Goal: Task Accomplishment & Management: Manage account settings

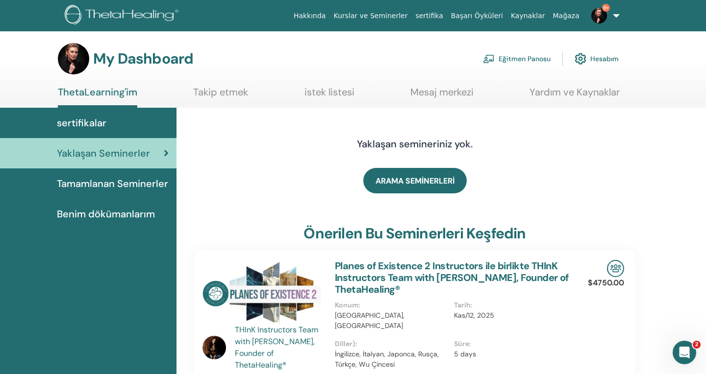
click at [517, 58] on link "Eğitmen Panosu" at bounding box center [517, 59] width 68 height 22
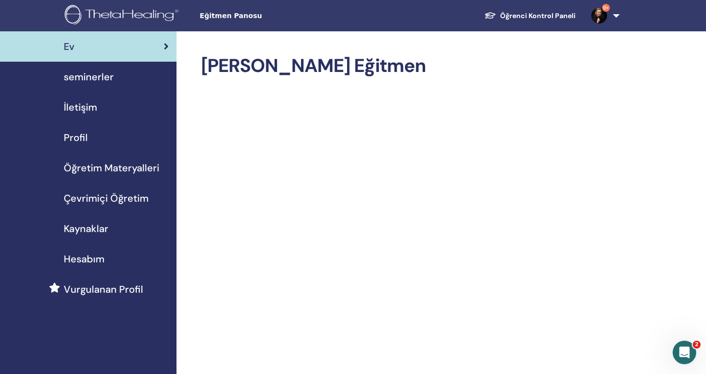
click at [141, 76] on div "seminerler" at bounding box center [88, 77] width 161 height 15
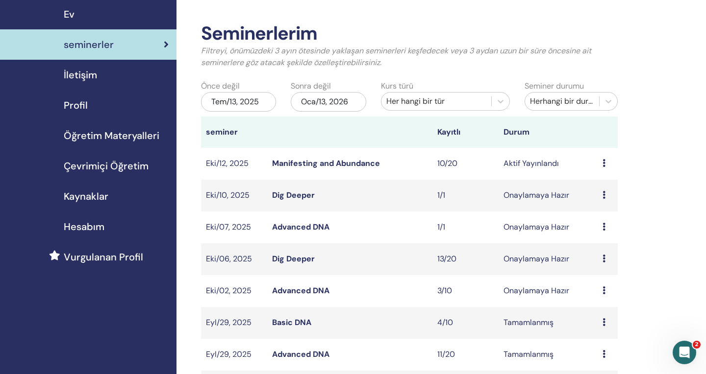
scroll to position [43, 0]
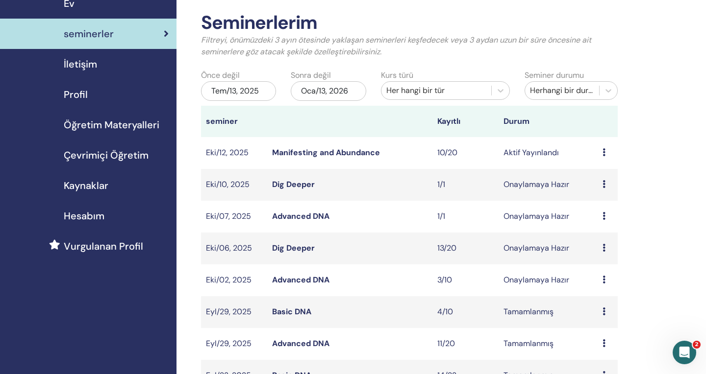
click at [604, 151] on icon at bounding box center [603, 153] width 3 height 8
click at [450, 217] on td "1/1" at bounding box center [465, 217] width 66 height 32
click at [441, 217] on td "1/1" at bounding box center [465, 217] width 66 height 32
click at [331, 215] on td "Advanced DNA" at bounding box center [349, 217] width 165 height 32
click at [319, 217] on link "Advanced DNA" at bounding box center [300, 216] width 57 height 10
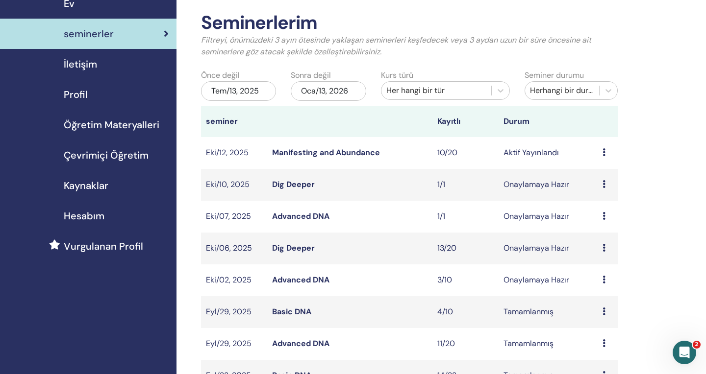
click at [319, 217] on link "Advanced DNA" at bounding box center [300, 216] width 57 height 10
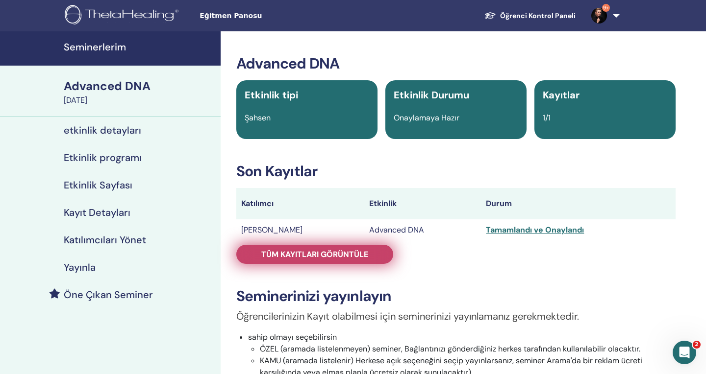
click at [323, 257] on span "Tüm kayıtları görüntüle" at bounding box center [314, 254] width 107 height 10
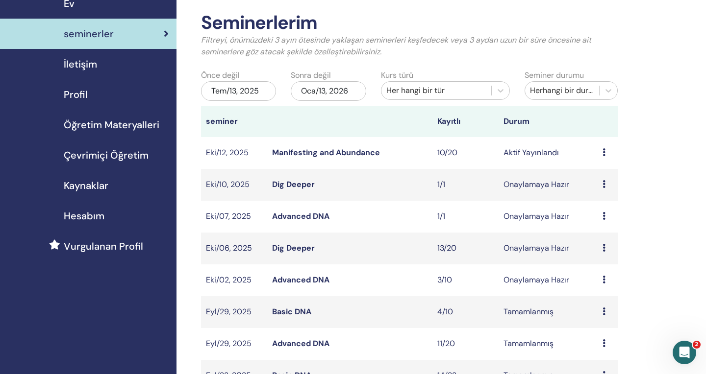
click at [302, 181] on link "Dig Deeper" at bounding box center [293, 184] width 43 height 10
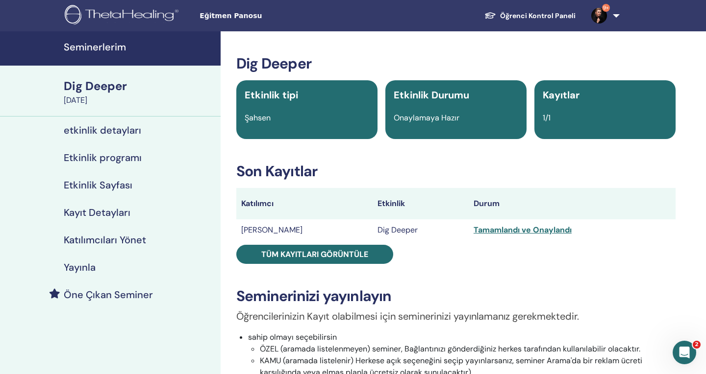
click at [301, 234] on td "[PERSON_NAME]" at bounding box center [304, 231] width 136 height 22
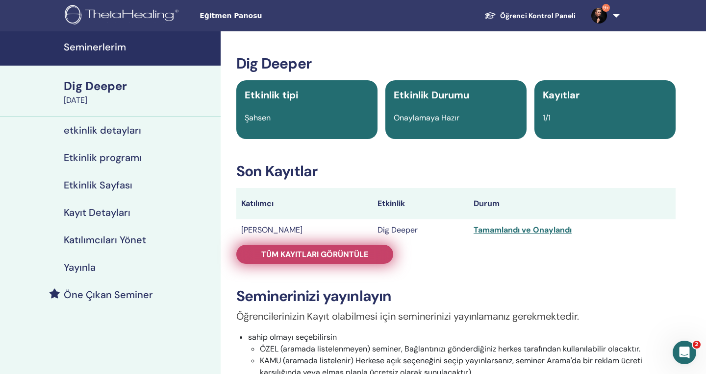
click at [303, 253] on span "Tüm kayıtları görüntüle" at bounding box center [314, 254] width 107 height 10
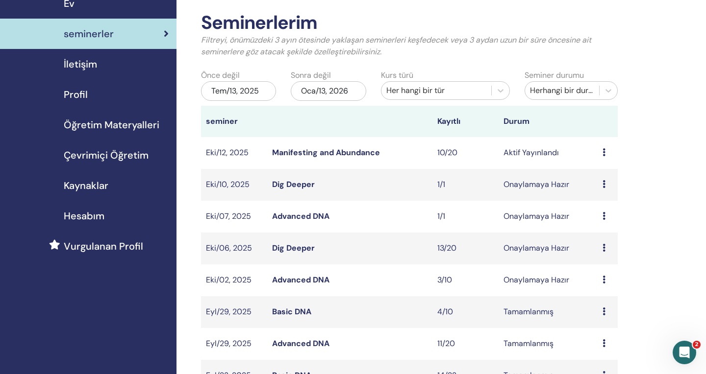
click at [329, 152] on link "Manifesting and Abundance" at bounding box center [326, 153] width 108 height 10
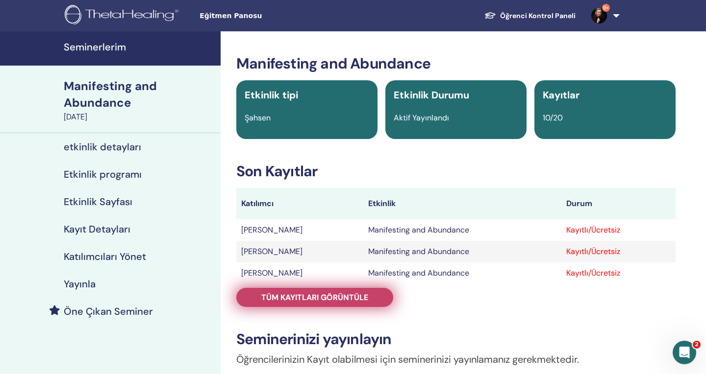
click at [334, 300] on span "Tüm kayıtları görüntüle" at bounding box center [314, 298] width 107 height 10
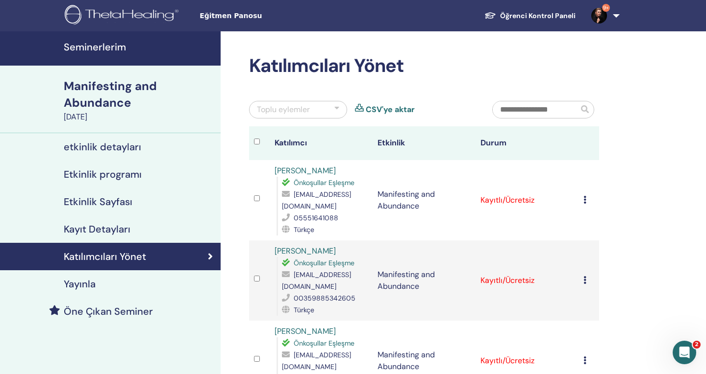
click at [584, 201] on icon at bounding box center [584, 200] width 3 height 8
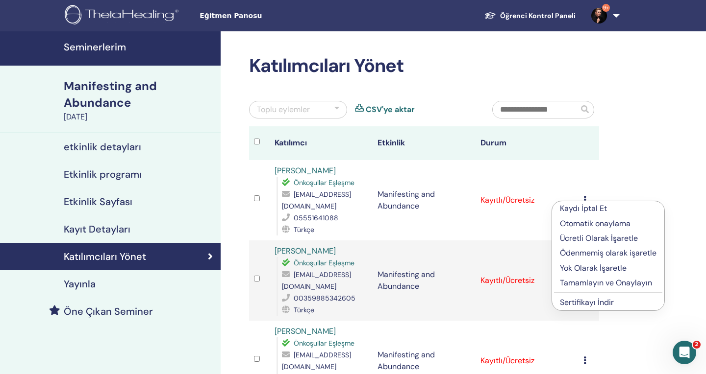
click at [574, 280] on p "Tamamlayın ve Onaylayın" at bounding box center [608, 283] width 97 height 12
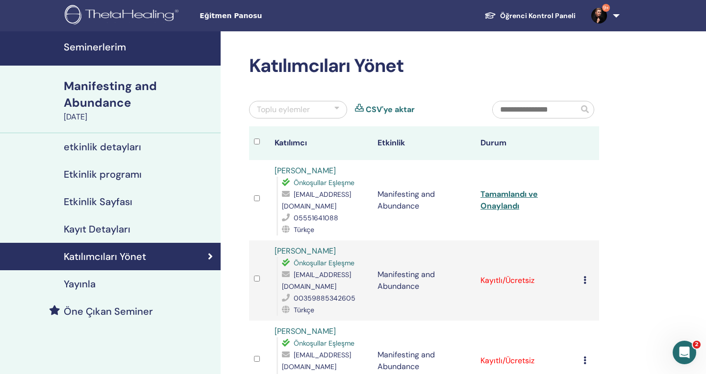
click at [585, 284] on icon at bounding box center [584, 280] width 3 height 8
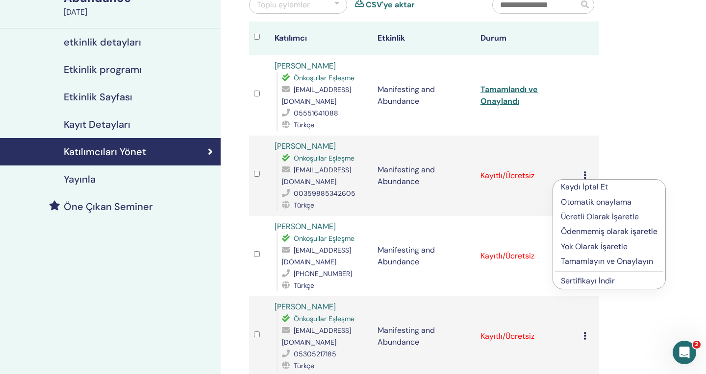
scroll to position [106, 0]
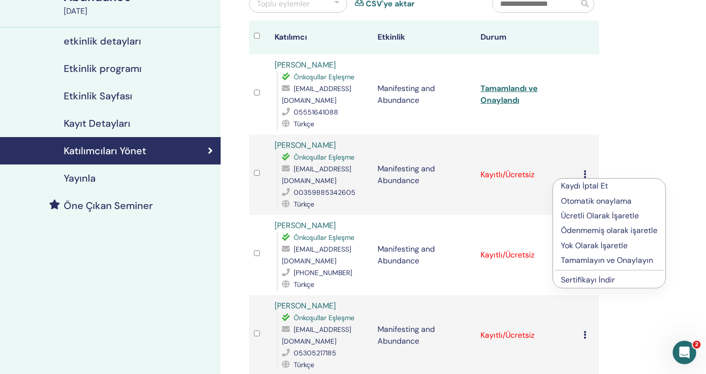
click at [597, 257] on p "Tamamlayın ve Onaylayın" at bounding box center [609, 261] width 97 height 12
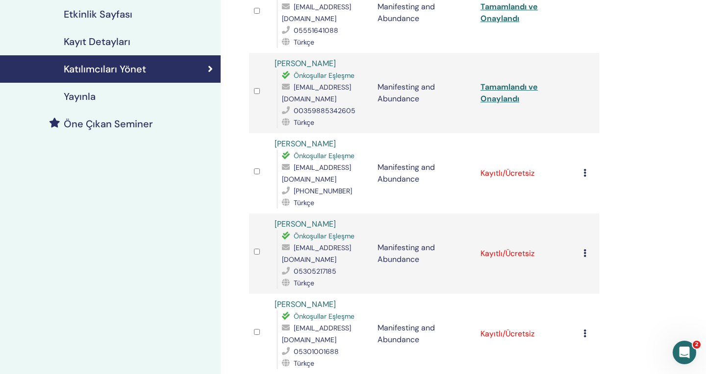
scroll to position [202, 0]
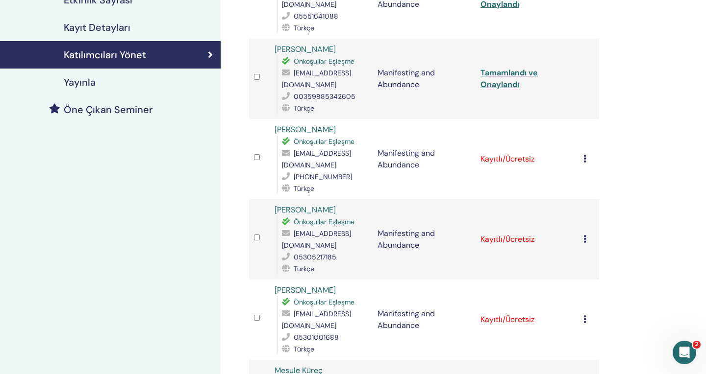
click at [585, 160] on icon at bounding box center [584, 159] width 3 height 8
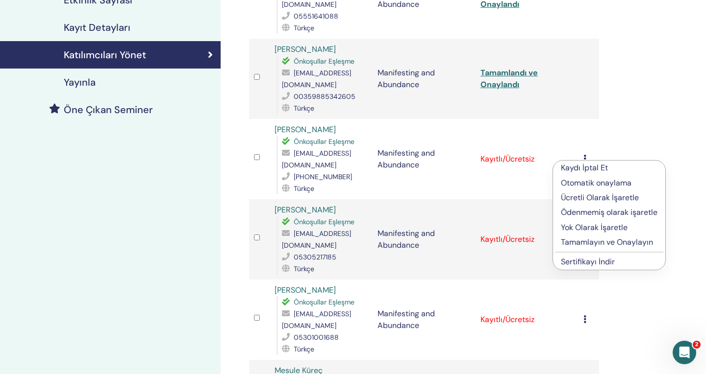
click at [583, 242] on p "Tamamlayın ve Onaylayın" at bounding box center [609, 243] width 97 height 12
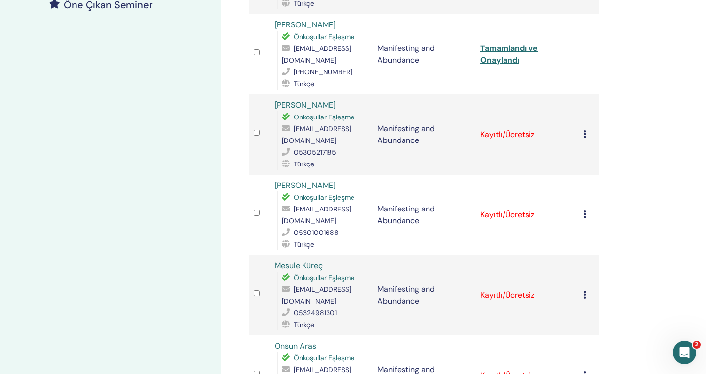
scroll to position [309, 0]
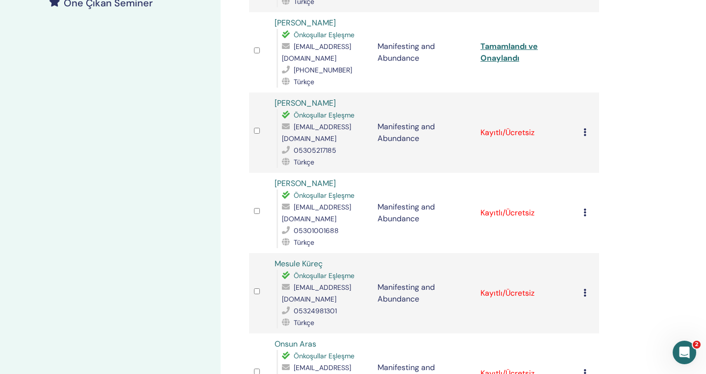
click at [584, 212] on icon at bounding box center [584, 213] width 3 height 8
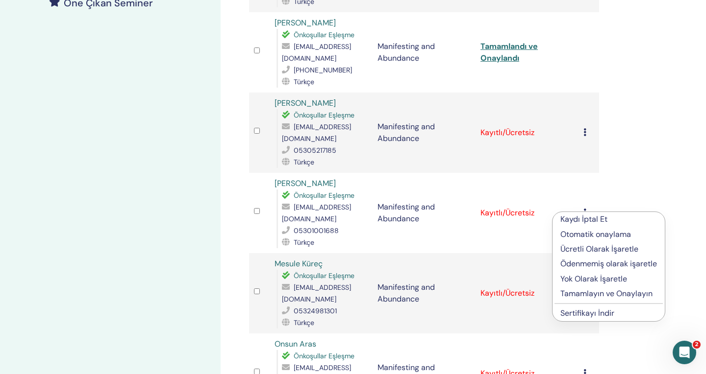
click at [589, 294] on p "Tamamlayın ve Onaylayın" at bounding box center [608, 294] width 97 height 12
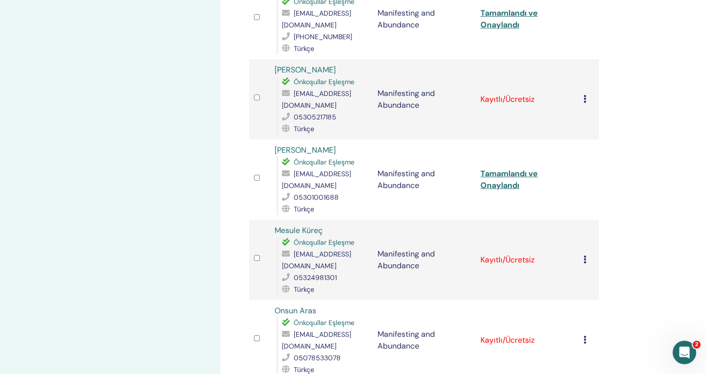
click at [585, 260] on icon at bounding box center [584, 260] width 3 height 8
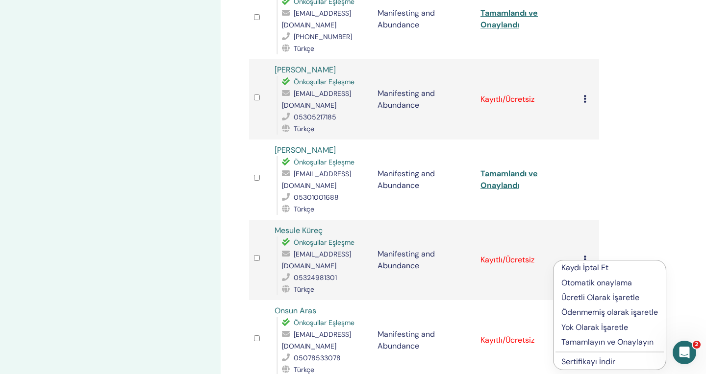
click at [588, 344] on p "Tamamlayın ve Onaylayın" at bounding box center [609, 343] width 97 height 12
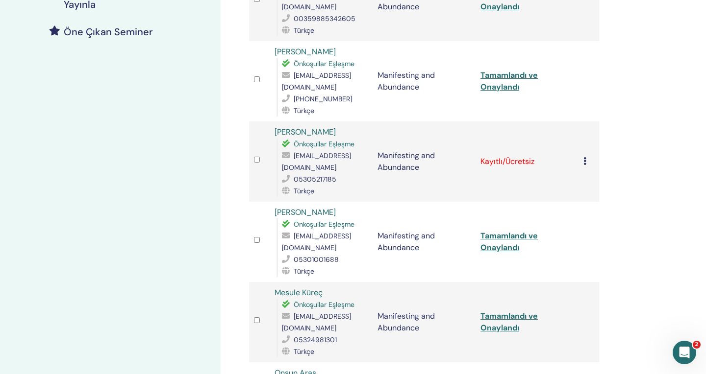
scroll to position [278, 0]
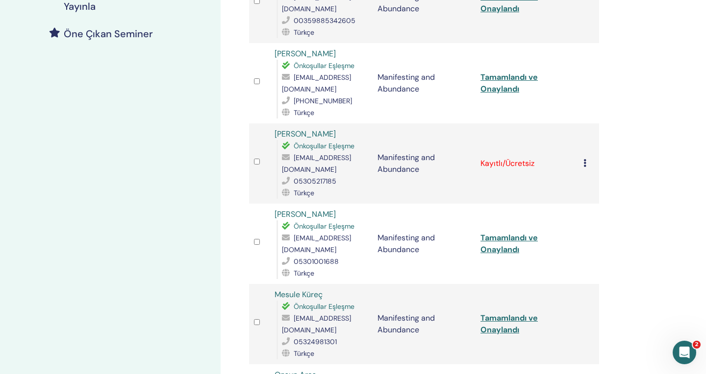
click at [584, 162] on icon at bounding box center [584, 163] width 3 height 8
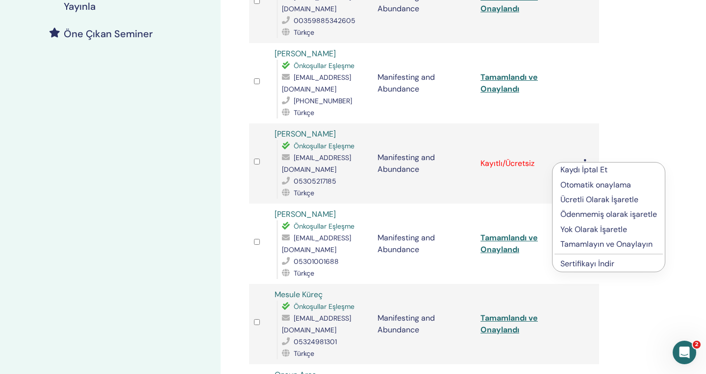
click at [584, 244] on p "Tamamlayın ve Onaylayın" at bounding box center [608, 245] width 97 height 12
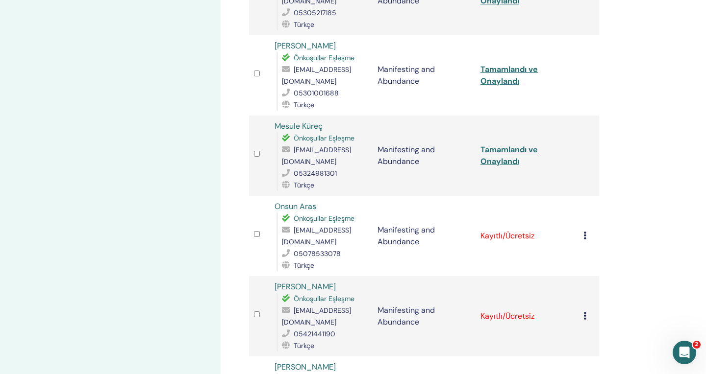
scroll to position [449, 0]
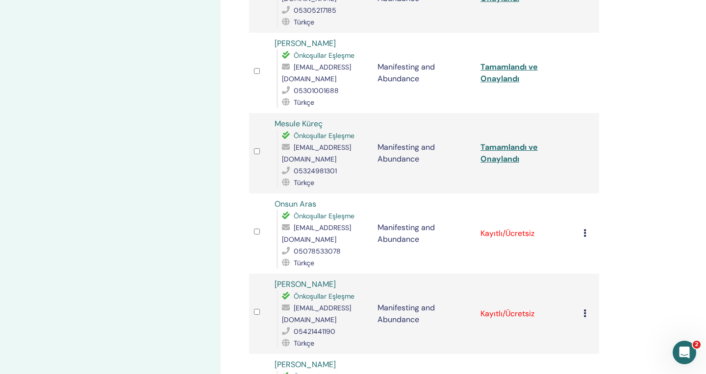
click at [586, 229] on icon at bounding box center [584, 233] width 3 height 8
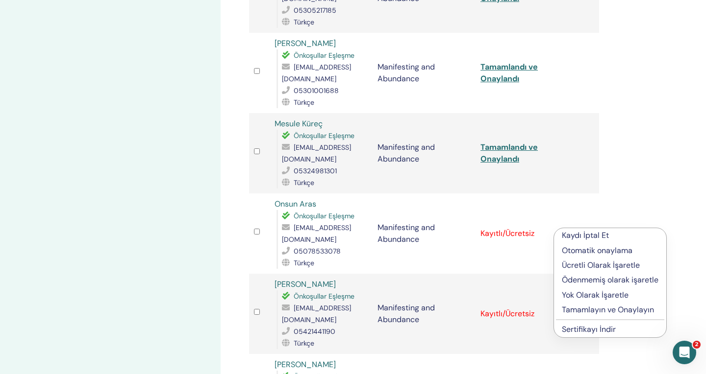
click at [586, 310] on p "Tamamlayın ve Onaylayın" at bounding box center [610, 310] width 97 height 12
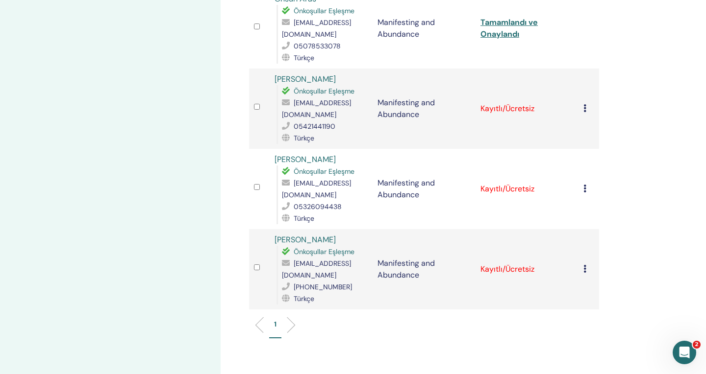
scroll to position [654, 0]
click at [583, 105] on icon at bounding box center [584, 109] width 3 height 8
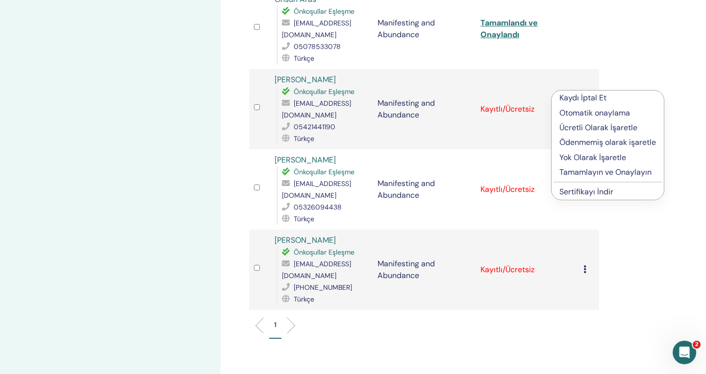
click at [579, 172] on p "Tamamlayın ve Onaylayın" at bounding box center [607, 173] width 97 height 12
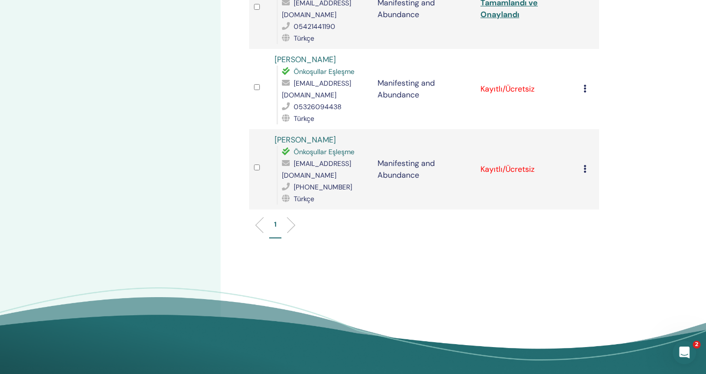
scroll to position [752, 0]
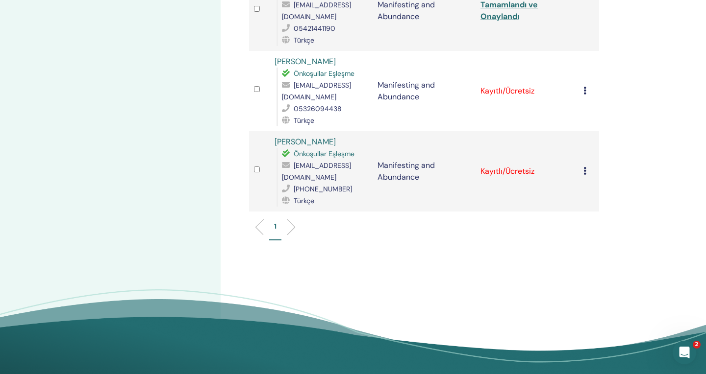
click at [585, 87] on icon at bounding box center [584, 91] width 3 height 8
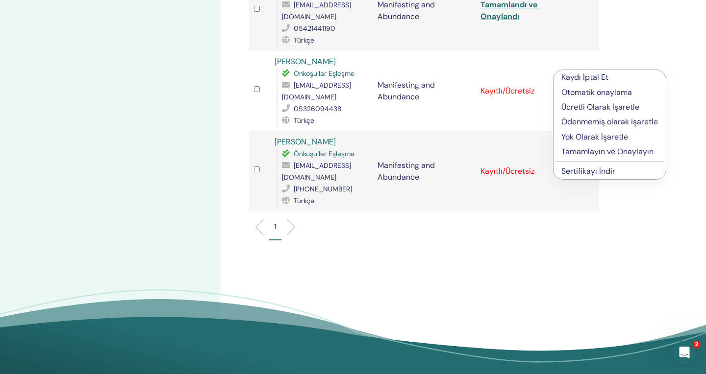
click at [587, 147] on p "Tamamlayın ve Onaylayın" at bounding box center [609, 152] width 97 height 12
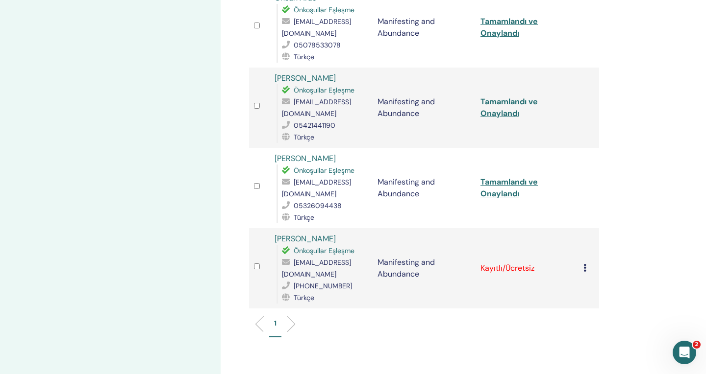
scroll to position [671, 0]
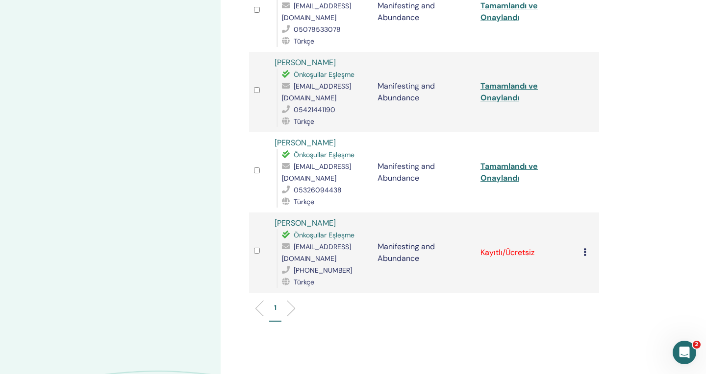
click at [585, 249] on icon at bounding box center [584, 253] width 3 height 8
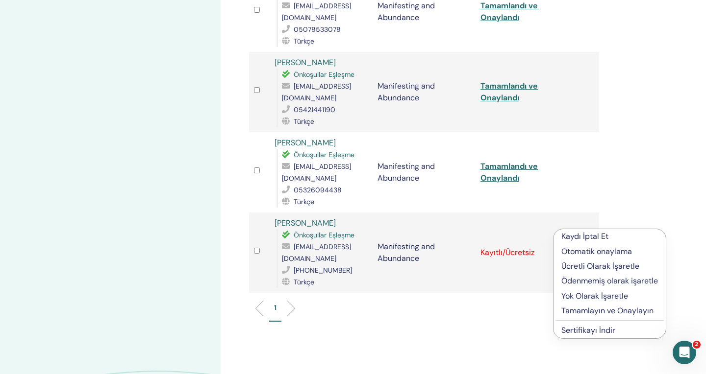
click at [594, 313] on p "Tamamlayın ve Onaylayın" at bounding box center [609, 311] width 97 height 12
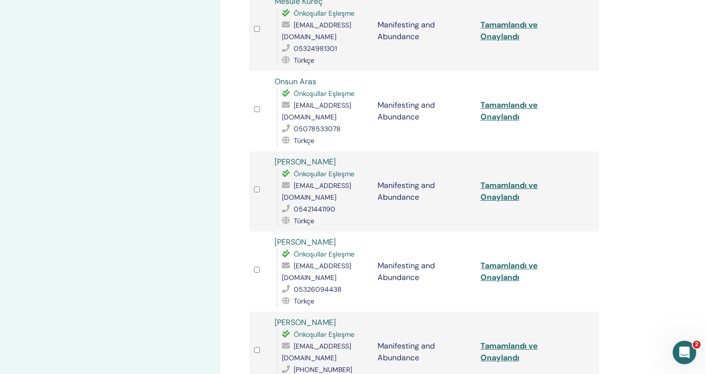
scroll to position [572, 0]
click at [504, 180] on link "Tamamlandı ve Onaylandı" at bounding box center [508, 191] width 57 height 22
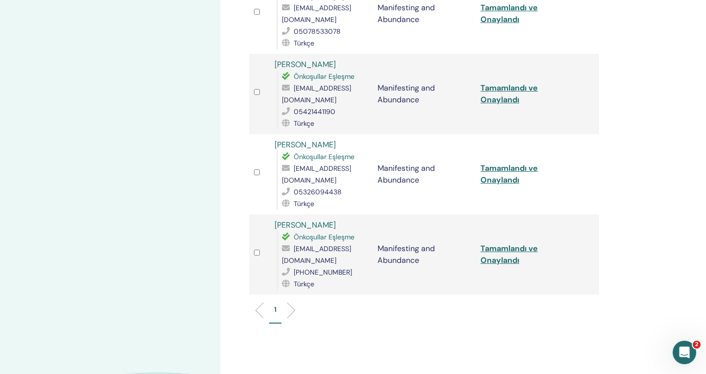
scroll to position [670, 0]
click at [502, 243] on link "Tamamlandı ve Onaylandı" at bounding box center [508, 254] width 57 height 22
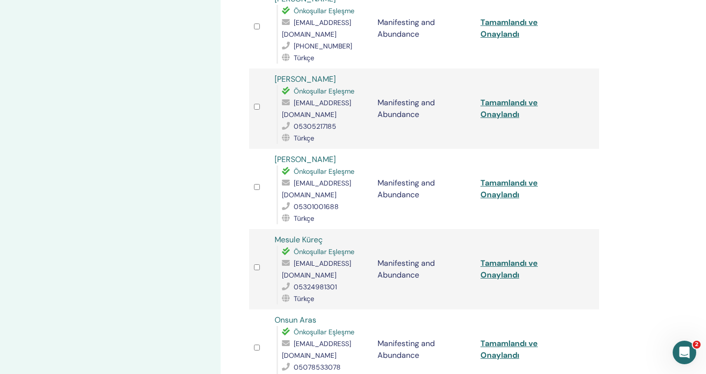
scroll to position [314, 0]
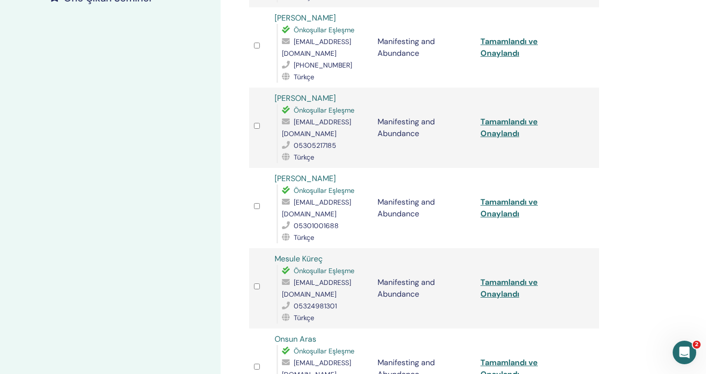
click at [504, 118] on link "Tamamlandı ve Onaylandı" at bounding box center [508, 128] width 57 height 22
